Goal: Transaction & Acquisition: Subscribe to service/newsletter

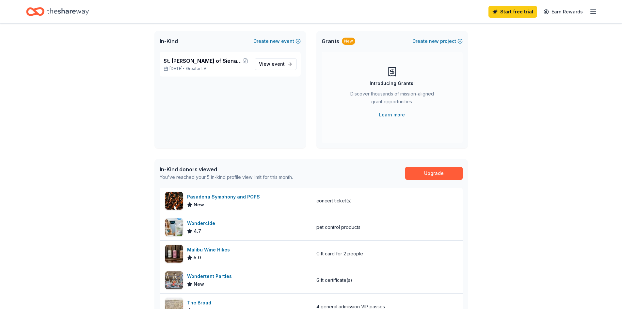
scroll to position [36, 0]
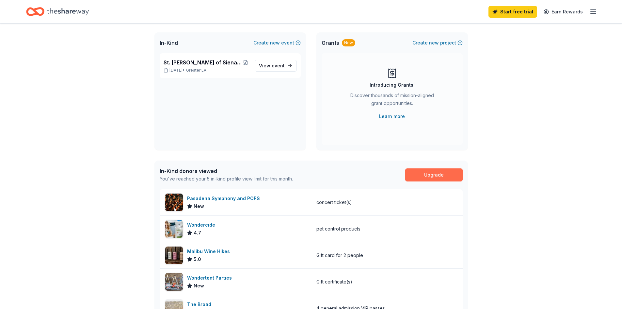
click at [430, 175] on link "Upgrade" at bounding box center [433, 174] width 57 height 13
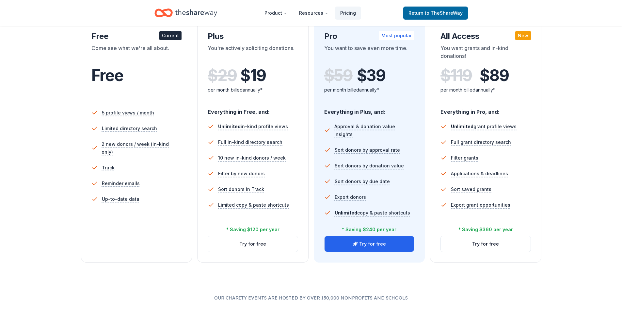
scroll to position [118, 0]
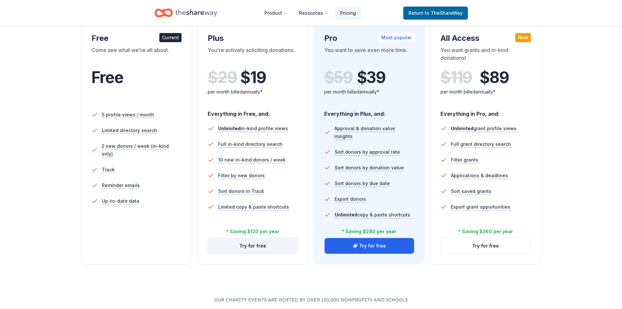
click at [266, 251] on button "Try for free" at bounding box center [253, 246] width 90 height 16
